Goal: Information Seeking & Learning: Learn about a topic

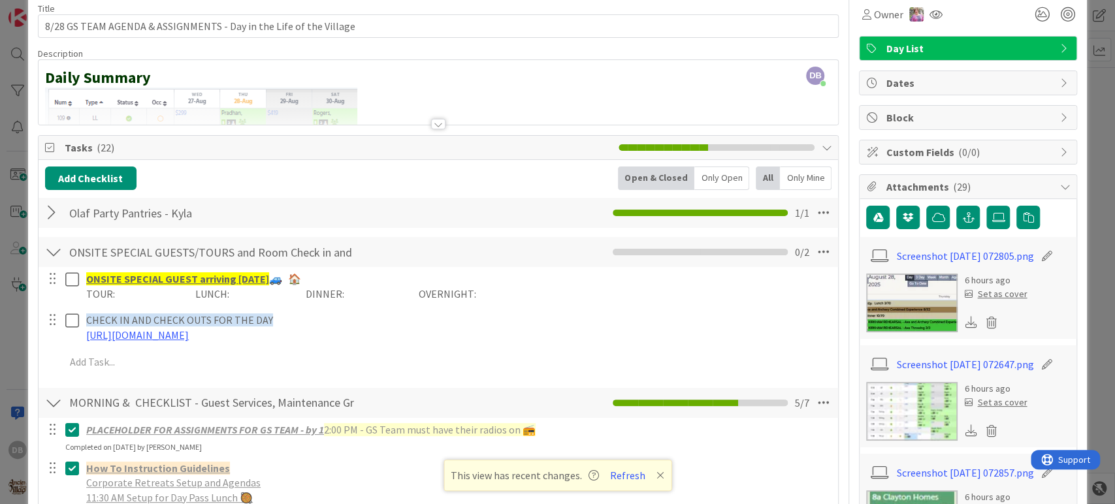
scroll to position [28, 0]
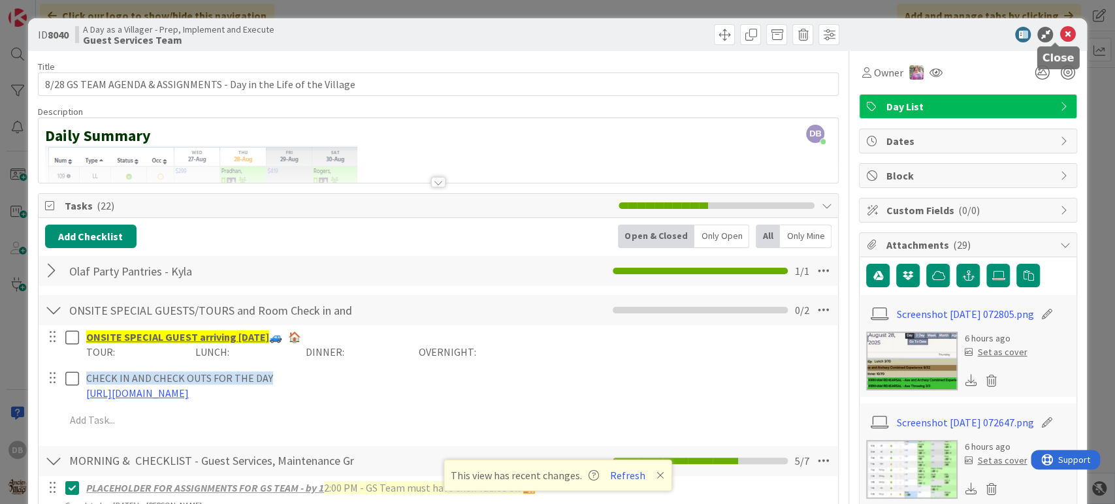
click at [1060, 27] on icon at bounding box center [1068, 35] width 16 height 16
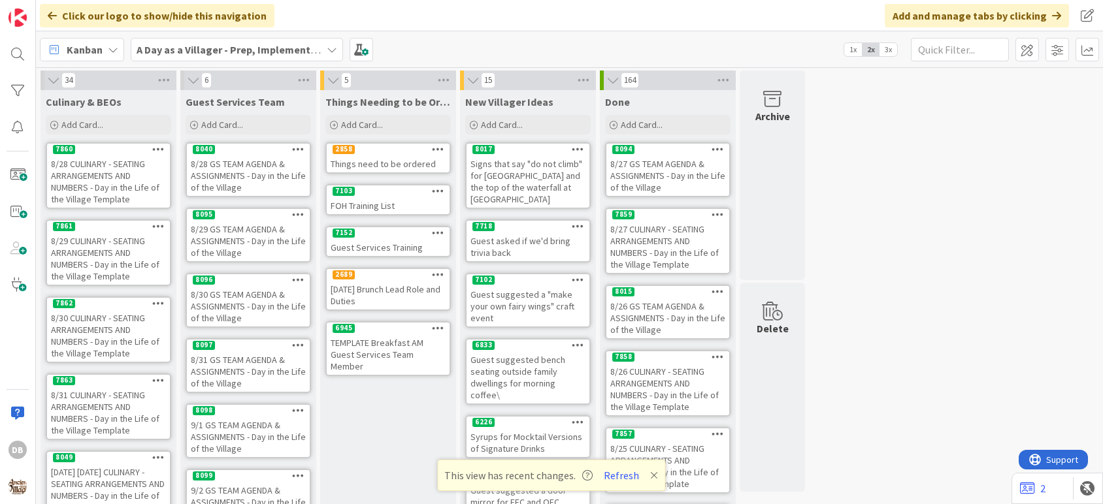
click at [230, 245] on div "8/29 GS TEAM AGENDA & ASSIGNMENTS - Day in the Life of the Village" at bounding box center [248, 241] width 123 height 41
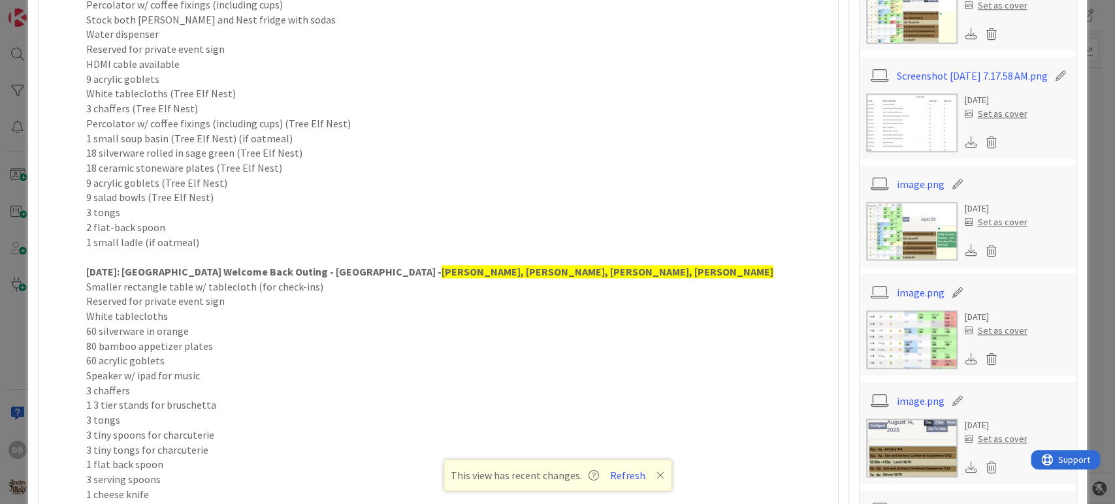
scroll to position [1233, 0]
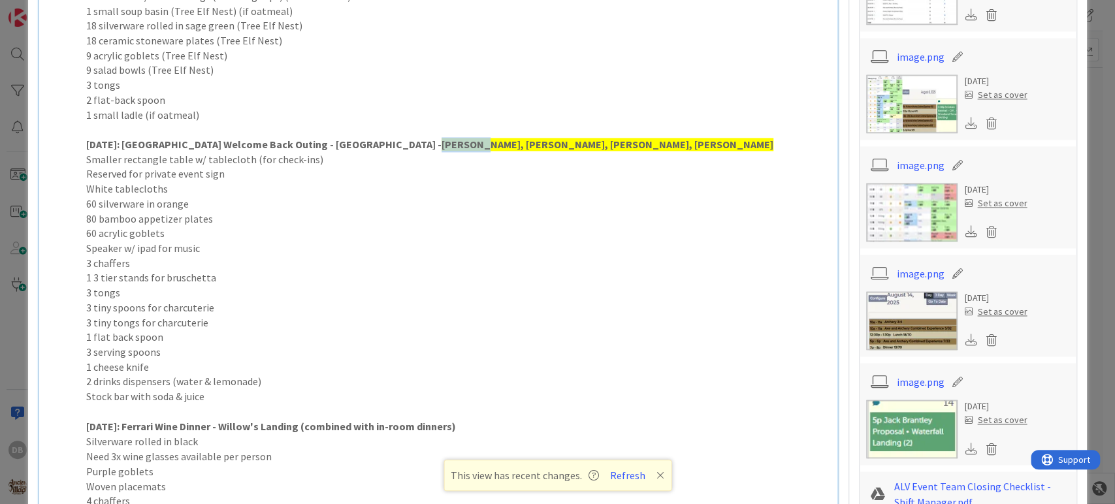
drag, startPoint x: 360, startPoint y: 144, endPoint x: 321, endPoint y: 143, distance: 38.5
click at [321, 143] on p "[DATE]: UT Welcome Back Outing - [GEOGRAPHIC_DATA] - [GEOGRAPHIC_DATA][PERSON_N…" at bounding box center [457, 144] width 743 height 15
click at [442, 142] on strong "[PERSON_NAME], [PERSON_NAME], [PERSON_NAME], [PERSON_NAME]" at bounding box center [608, 144] width 332 height 13
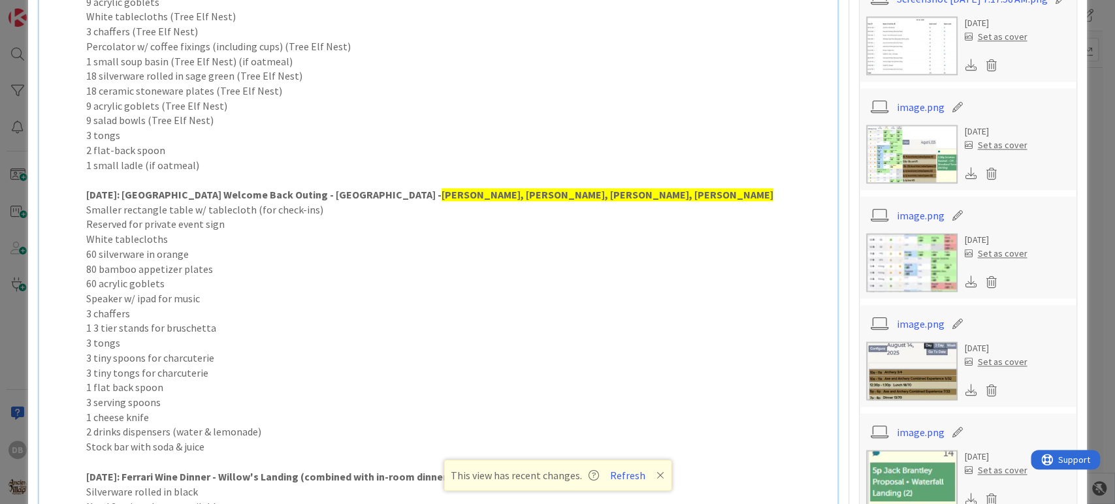
scroll to position [1161, 0]
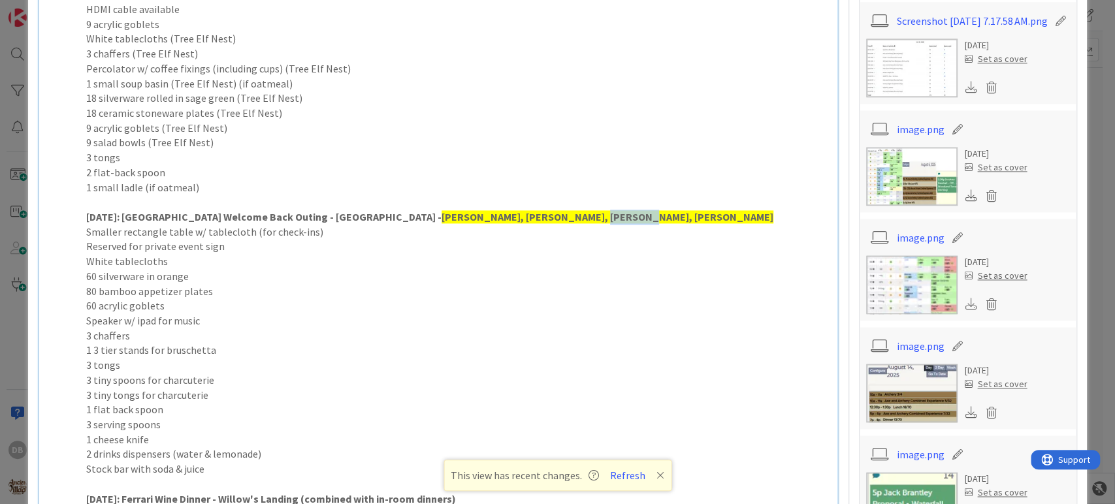
drag, startPoint x: 502, startPoint y: 213, endPoint x: 461, endPoint y: 214, distance: 41.2
click at [461, 214] on p "[DATE]: UT Welcome Back Outing - [GEOGRAPHIC_DATA] - [GEOGRAPHIC_DATA][PERSON_N…" at bounding box center [457, 217] width 743 height 15
click at [442, 213] on strong "[PERSON_NAME], [PERSON_NAME], [PERSON_NAME], [PERSON_NAME]" at bounding box center [608, 216] width 332 height 13
drag, startPoint x: 356, startPoint y: 213, endPoint x: 323, endPoint y: 215, distance: 32.7
click at [442, 215] on strong "[PERSON_NAME], [PERSON_NAME], [PERSON_NAME], [PERSON_NAME]" at bounding box center [608, 216] width 332 height 13
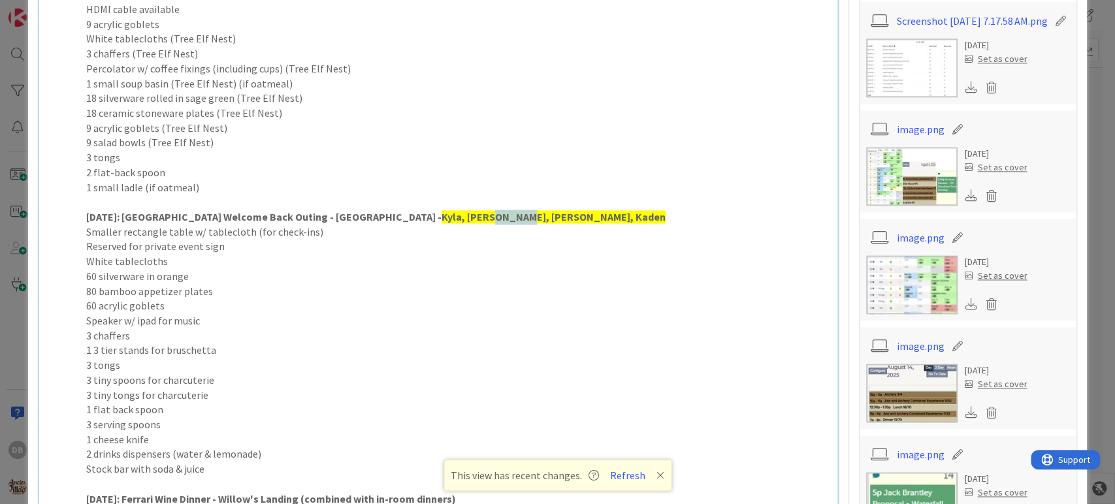
drag, startPoint x: 397, startPoint y: 214, endPoint x: 370, endPoint y: 216, distance: 26.8
click at [442, 216] on strong "Kyla, [PERSON_NAME], [PERSON_NAME], Kaden" at bounding box center [554, 216] width 224 height 13
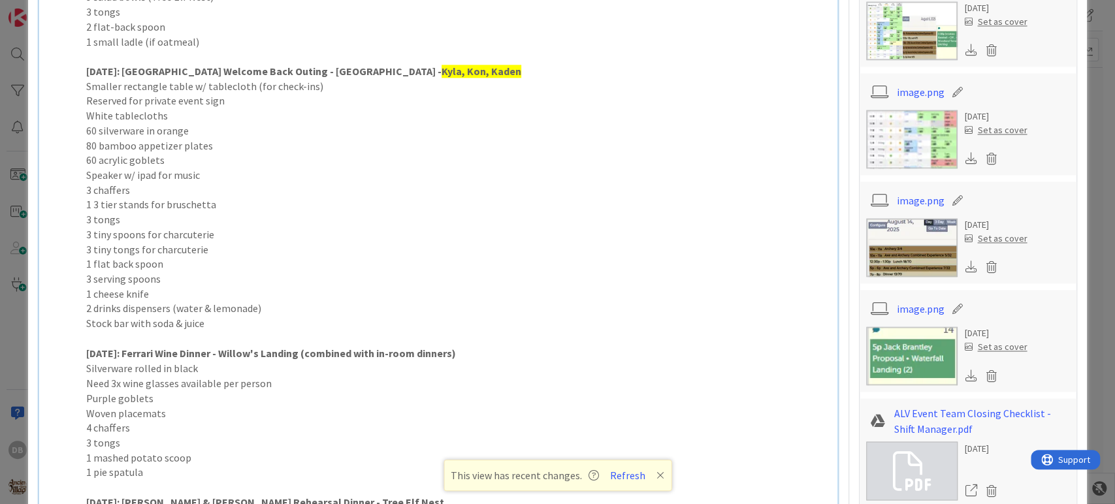
scroll to position [1451, 0]
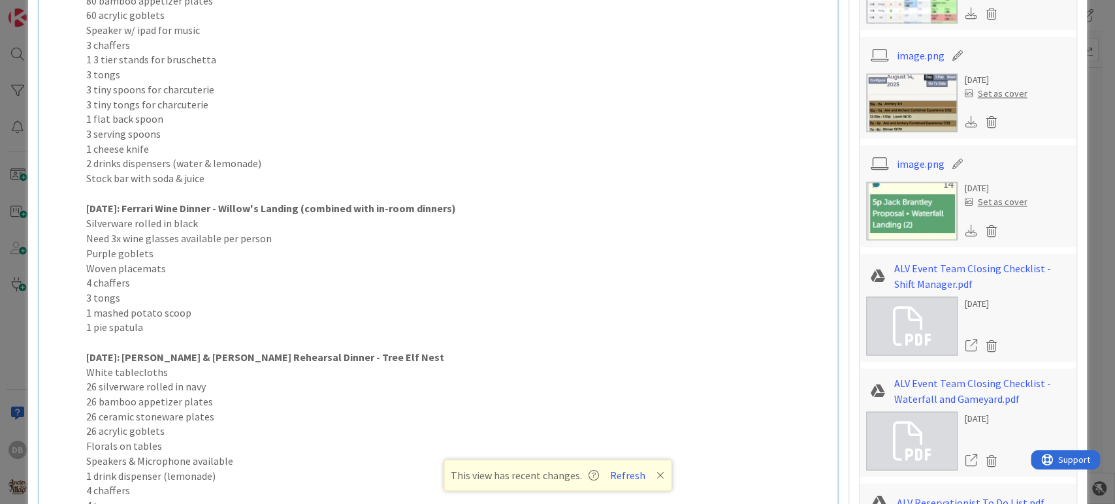
click at [460, 203] on p "[DATE]: Ferrari Wine Dinner - Willow's Landing (combined with in-room dinners)" at bounding box center [457, 208] width 743 height 15
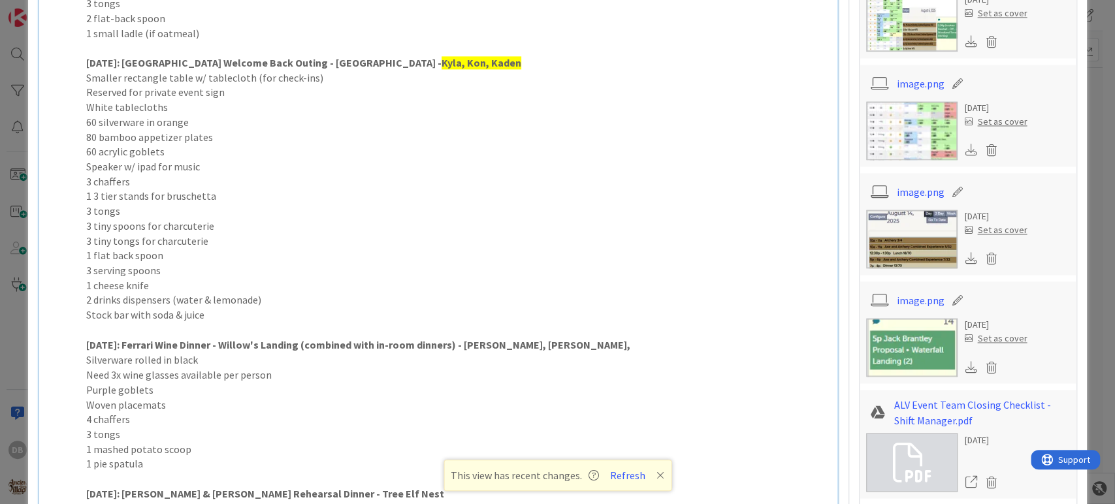
scroll to position [1306, 0]
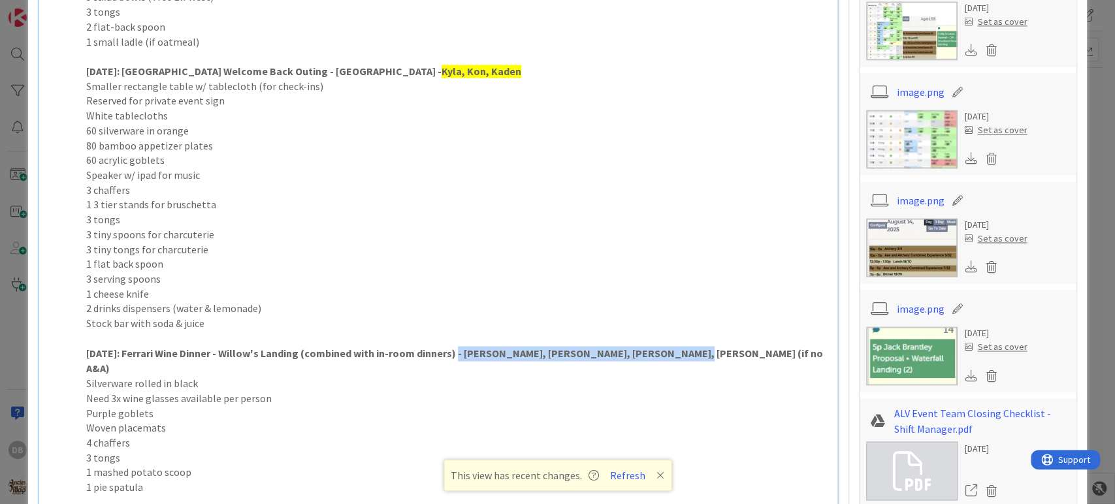
drag, startPoint x: 657, startPoint y: 353, endPoint x: 456, endPoint y: 354, distance: 200.5
click at [456, 354] on strong "[DATE]: Ferrari Wine Dinner - Willow's Landing (combined with in-room dinners) …" at bounding box center [455, 361] width 739 height 28
click at [476, 350] on strong "[DATE]: Ferrari Wine Dinner - Willow's Landing (combined with in-room dinners) …" at bounding box center [455, 361] width 739 height 28
drag, startPoint x: 668, startPoint y: 354, endPoint x: 457, endPoint y: 350, distance: 211.0
click at [457, 350] on p "[DATE]: Ferrari Wine Dinner - Willow's Landing (combined with in-room dinners) …" at bounding box center [457, 360] width 743 height 29
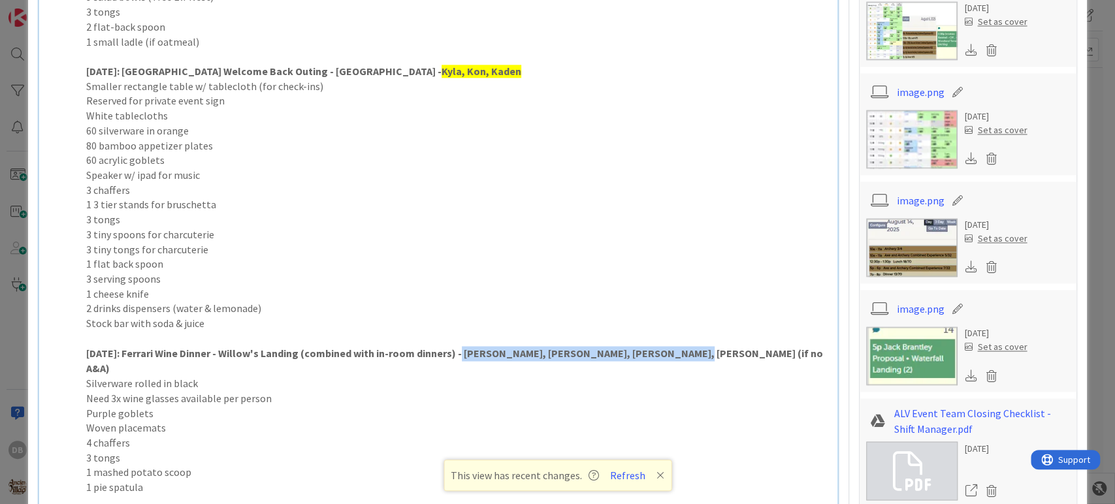
scroll to position [1742, 0]
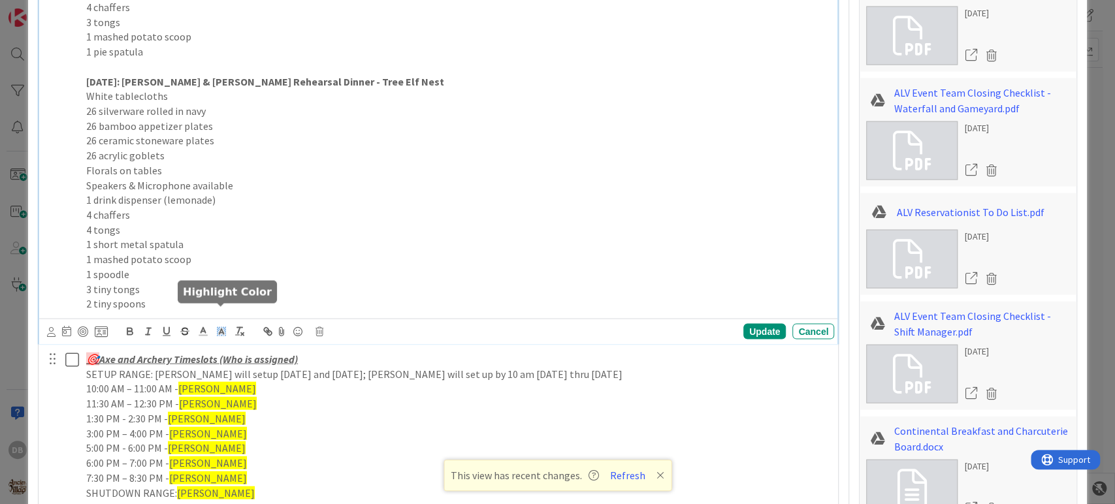
click at [220, 329] on polyline at bounding box center [221, 331] width 5 height 5
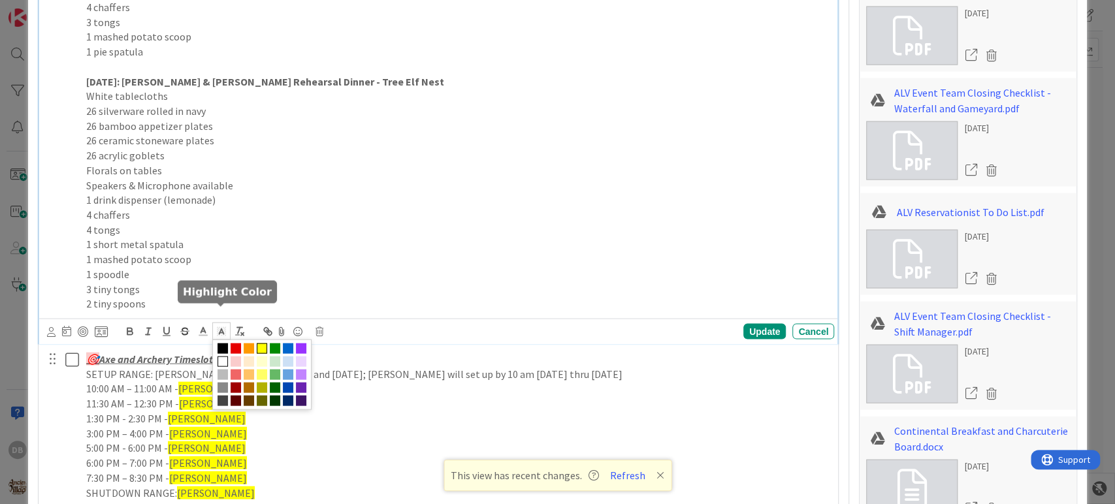
click at [261, 344] on span at bounding box center [262, 349] width 10 height 10
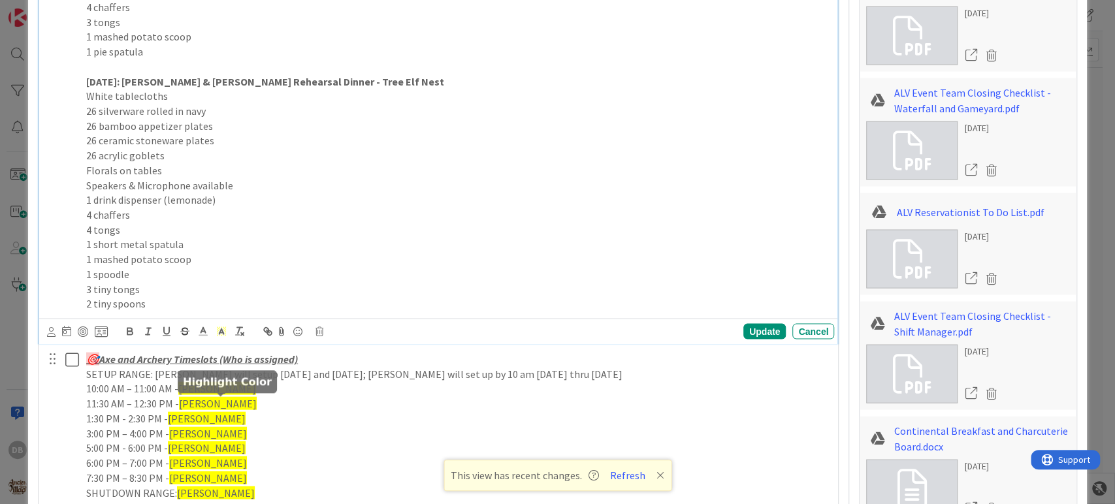
scroll to position [1651, 0]
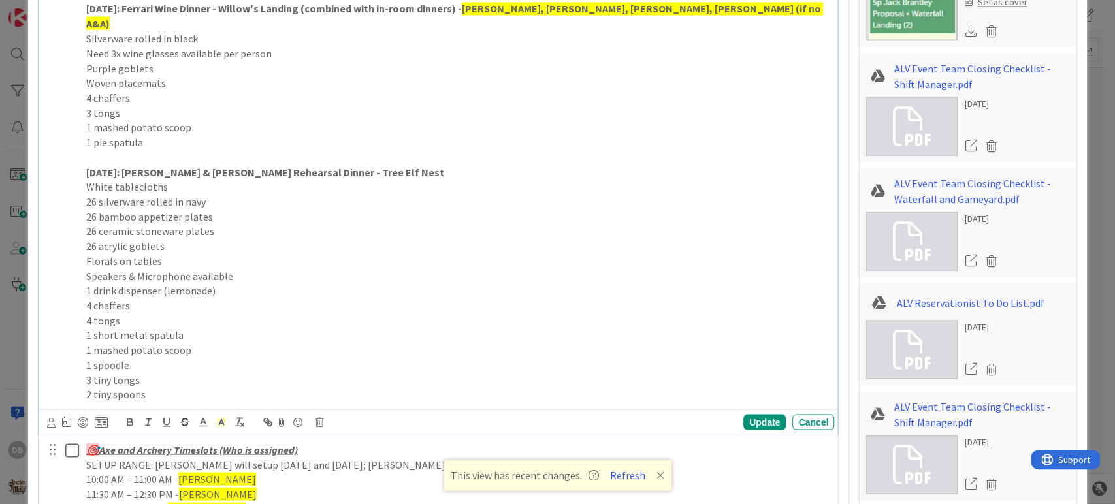
click at [415, 165] on p "[DATE]: [PERSON_NAME] & [PERSON_NAME] Rehearsal Dinner - Tree Elf Nest" at bounding box center [457, 172] width 743 height 15
click at [743, 414] on div "Update" at bounding box center [764, 422] width 42 height 16
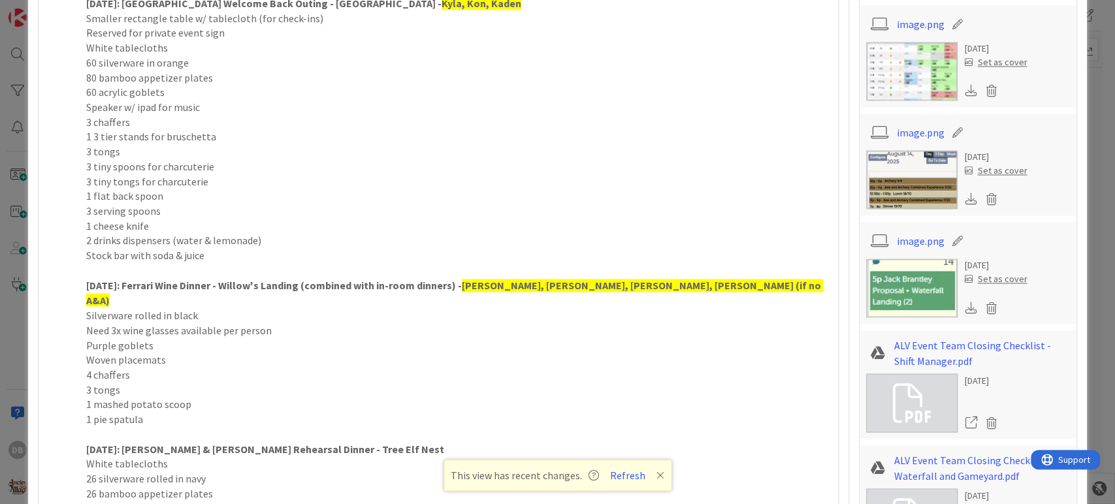
scroll to position [1289, 0]
